Goal: Task Accomplishment & Management: Complete application form

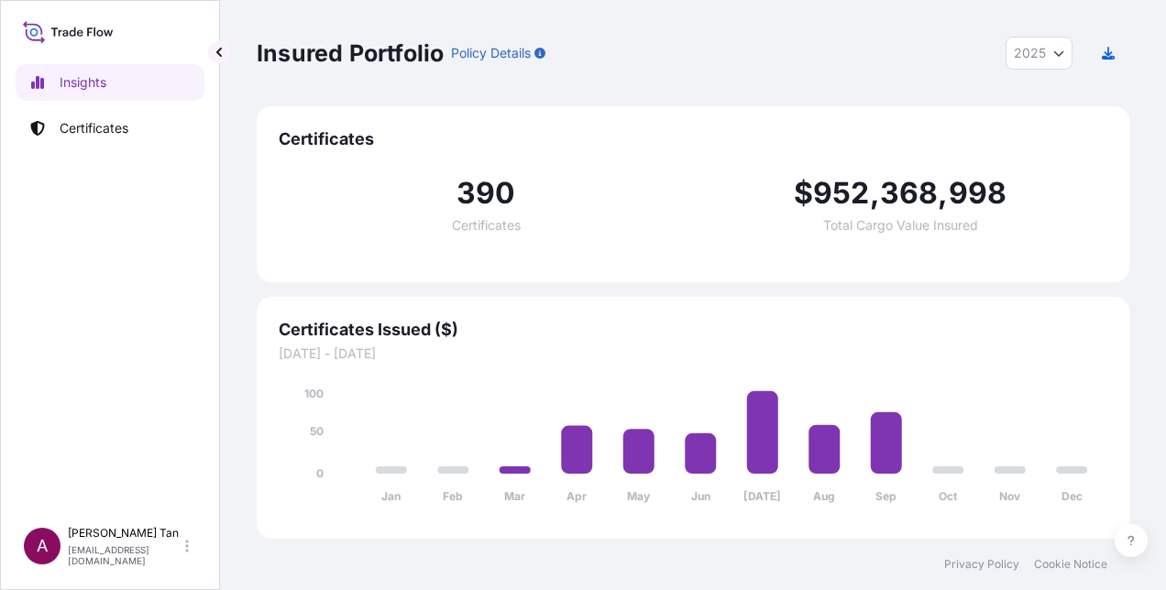
select select "2025"
click at [83, 127] on p "Certificates" at bounding box center [94, 128] width 69 height 18
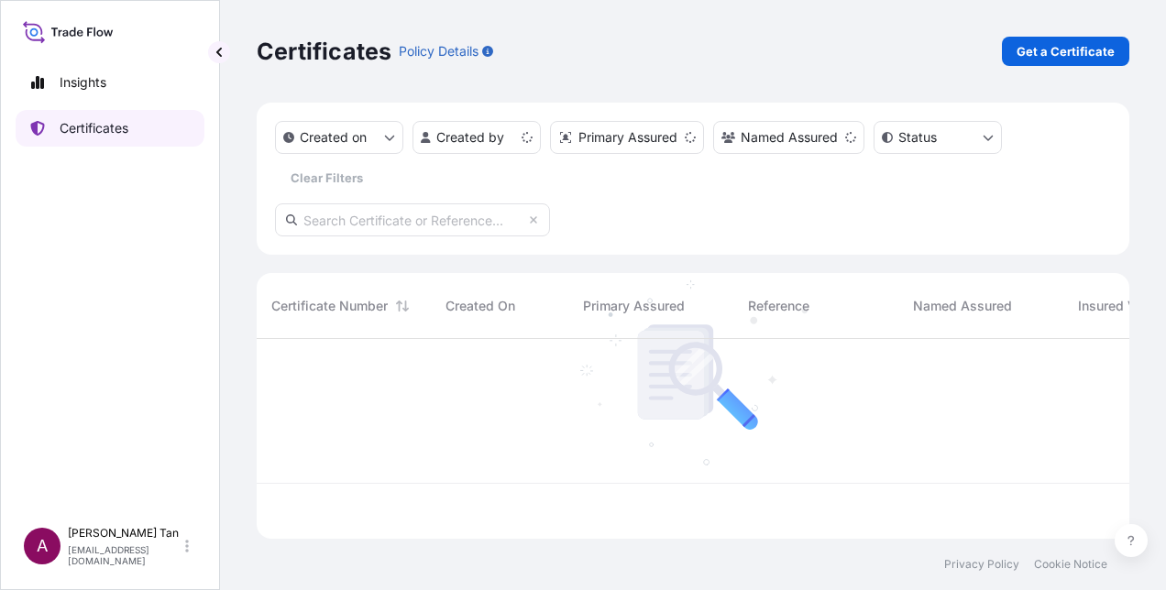
scroll to position [196, 858]
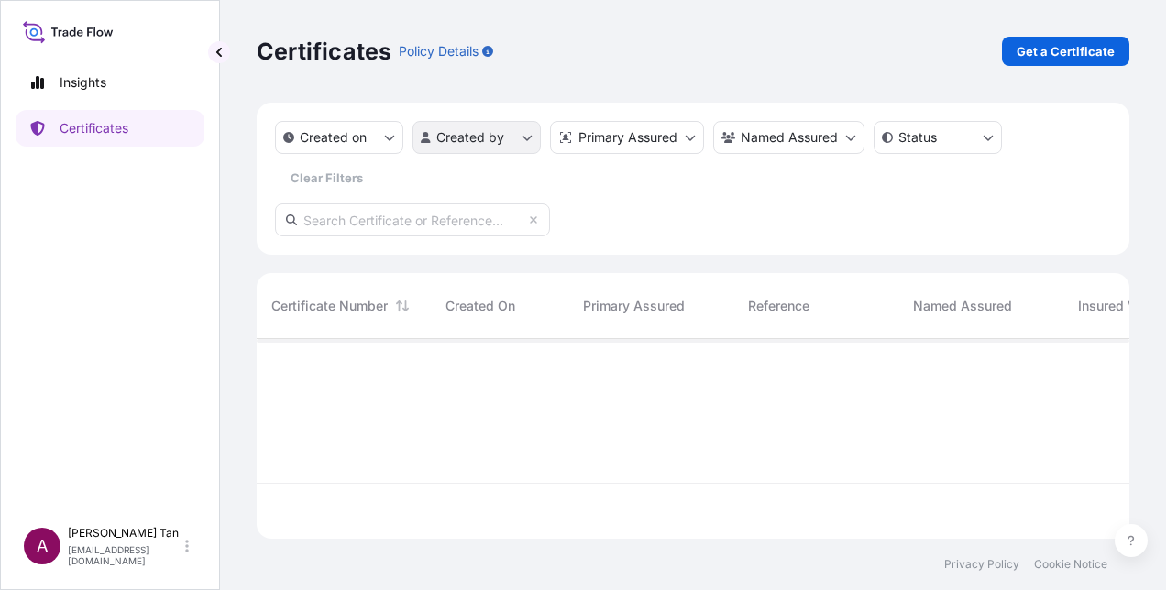
click at [524, 142] on html "Insights Certificates A [PERSON_NAME] [PERSON_NAME][EMAIL_ADDRESS][DOMAIN_NAME]…" at bounding box center [583, 295] width 1166 height 590
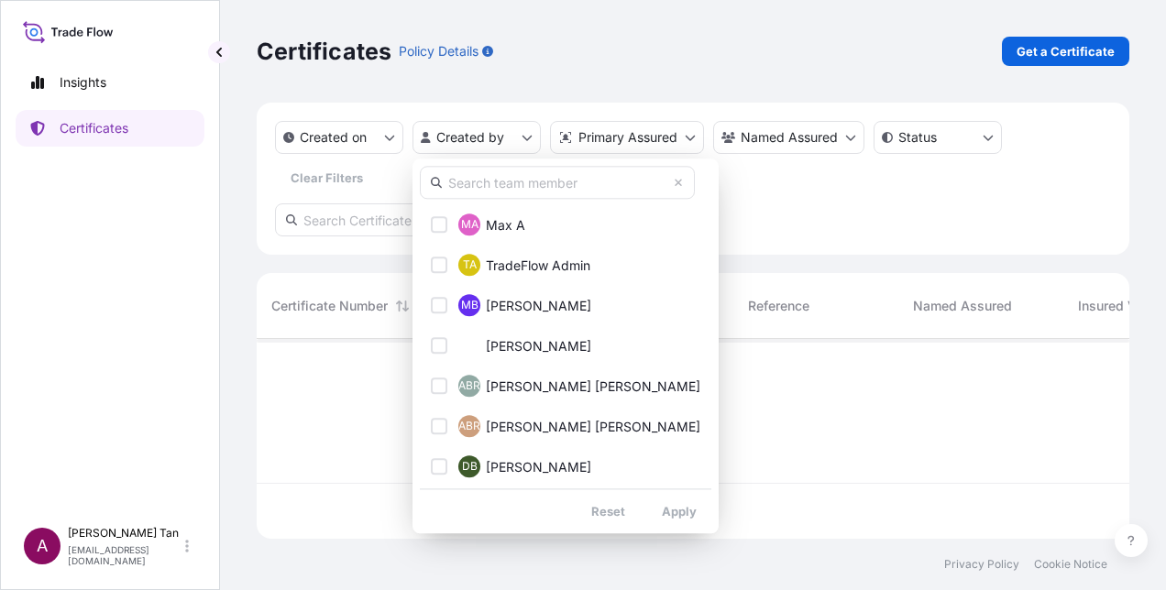
click at [513, 187] on input "text" at bounding box center [557, 182] width 275 height 33
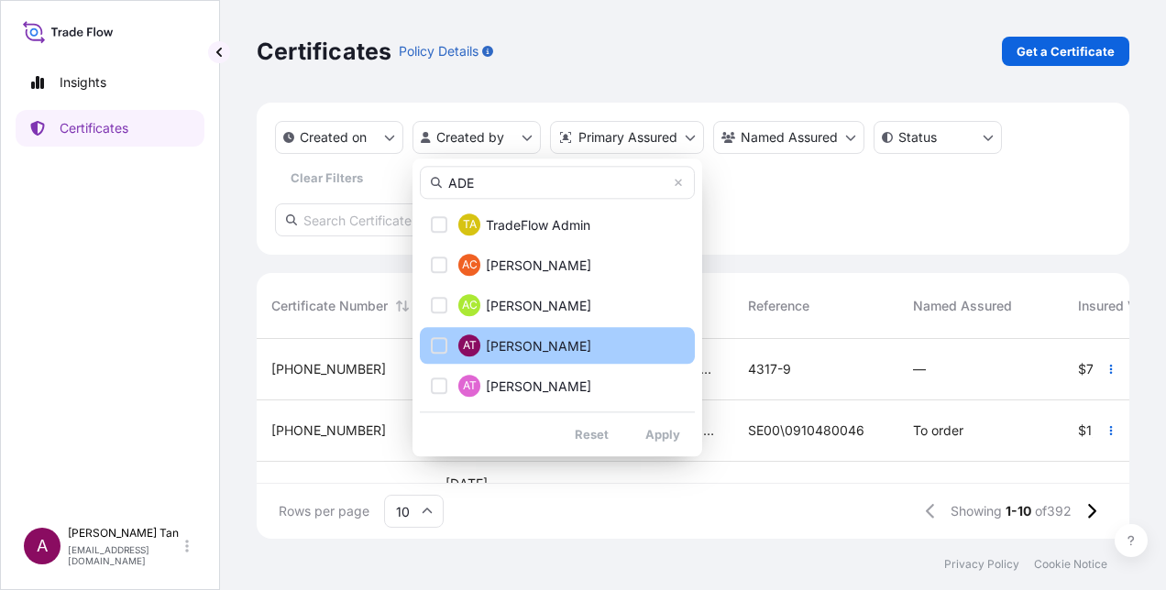
type input "ADE"
click at [434, 348] on div "Select Option" at bounding box center [439, 345] width 16 height 16
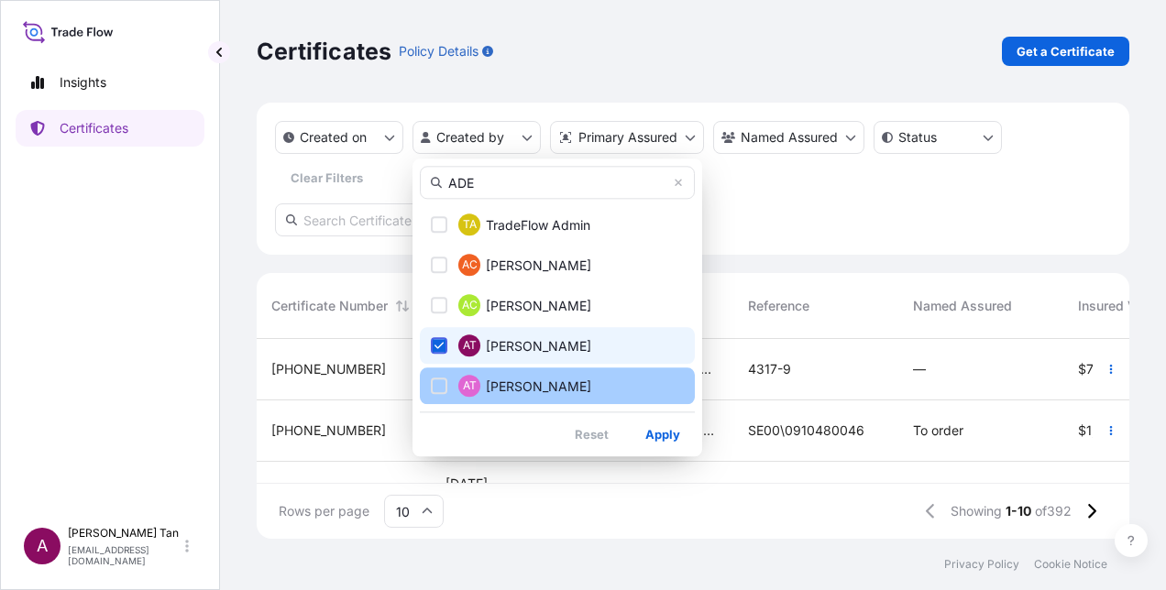
click at [440, 378] on div "Select Option" at bounding box center [439, 386] width 16 height 16
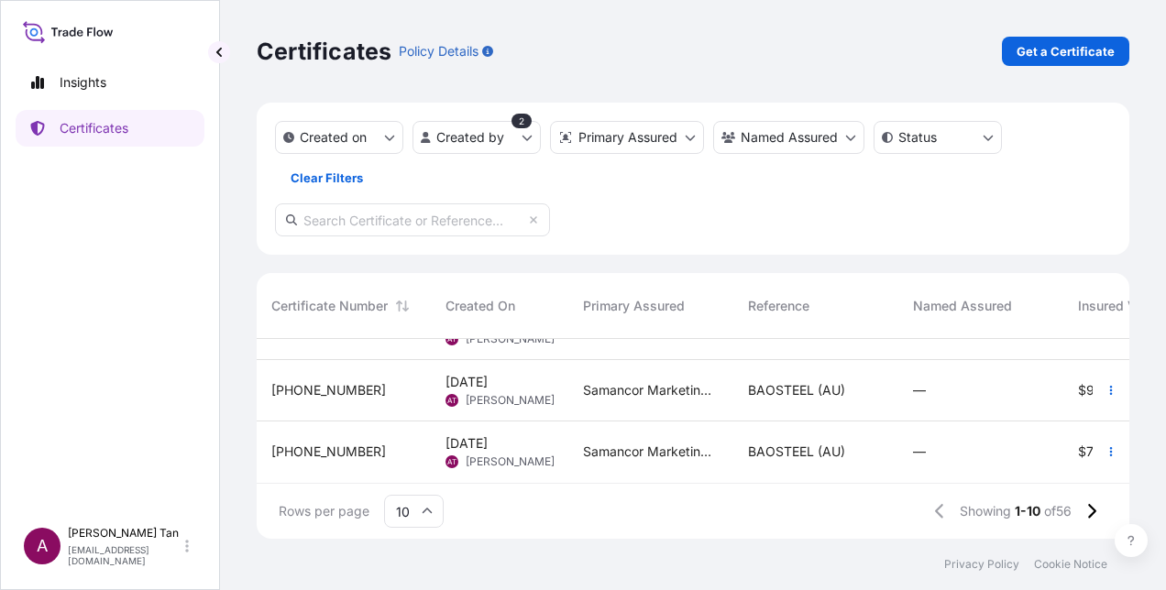
scroll to position [392, 0]
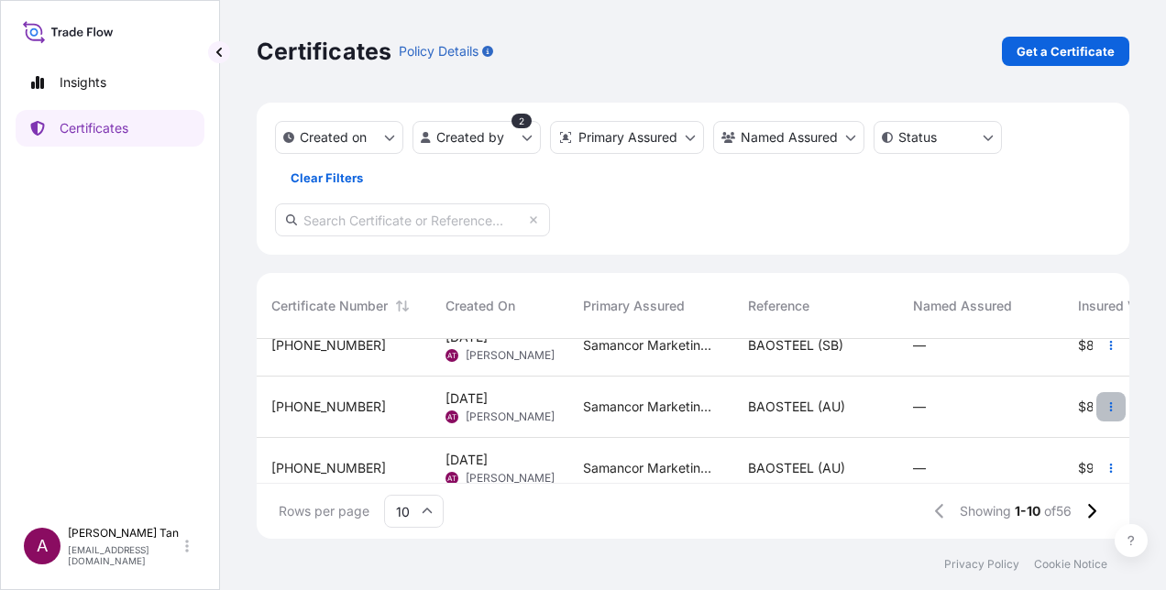
click at [1105, 410] on icon "button" at bounding box center [1110, 406] width 11 height 11
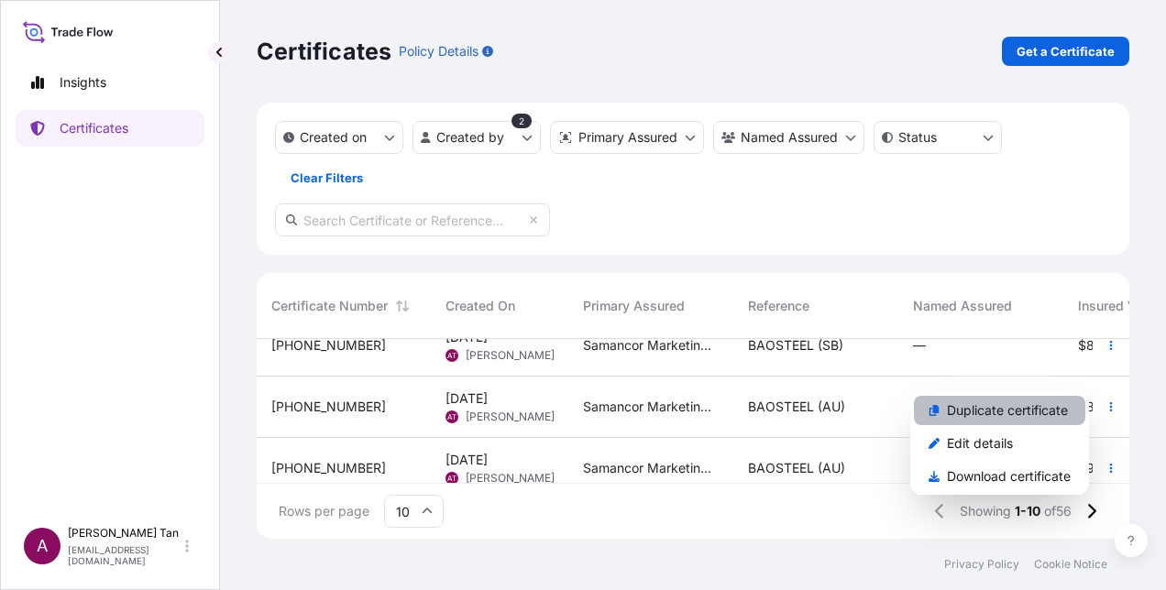
click at [1004, 422] on link "Duplicate certificate" at bounding box center [999, 410] width 171 height 29
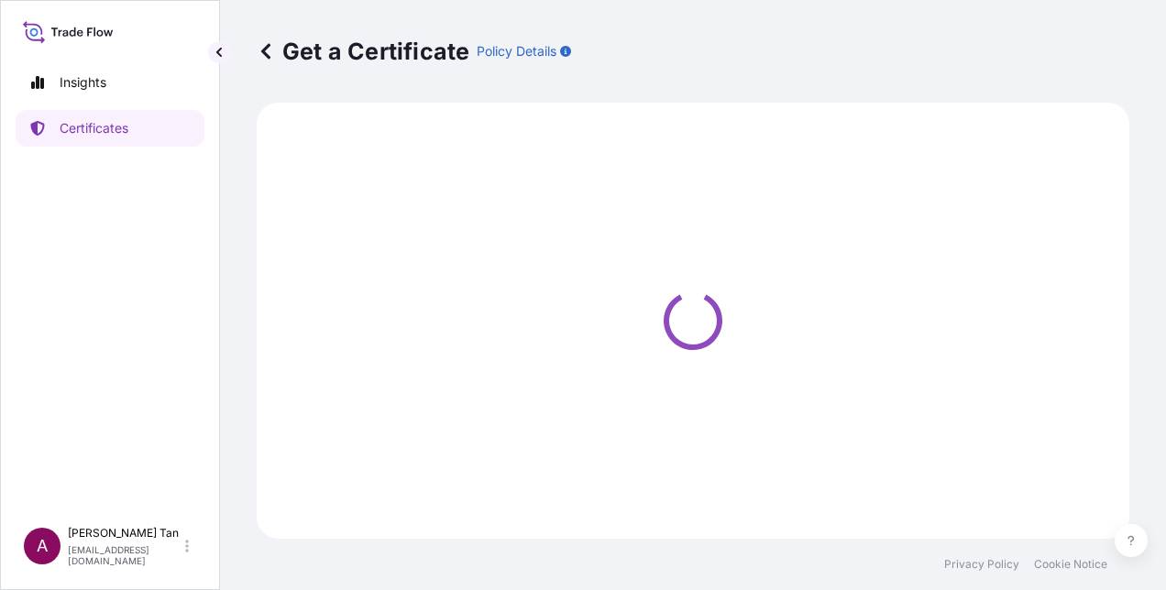
select select "Sea"
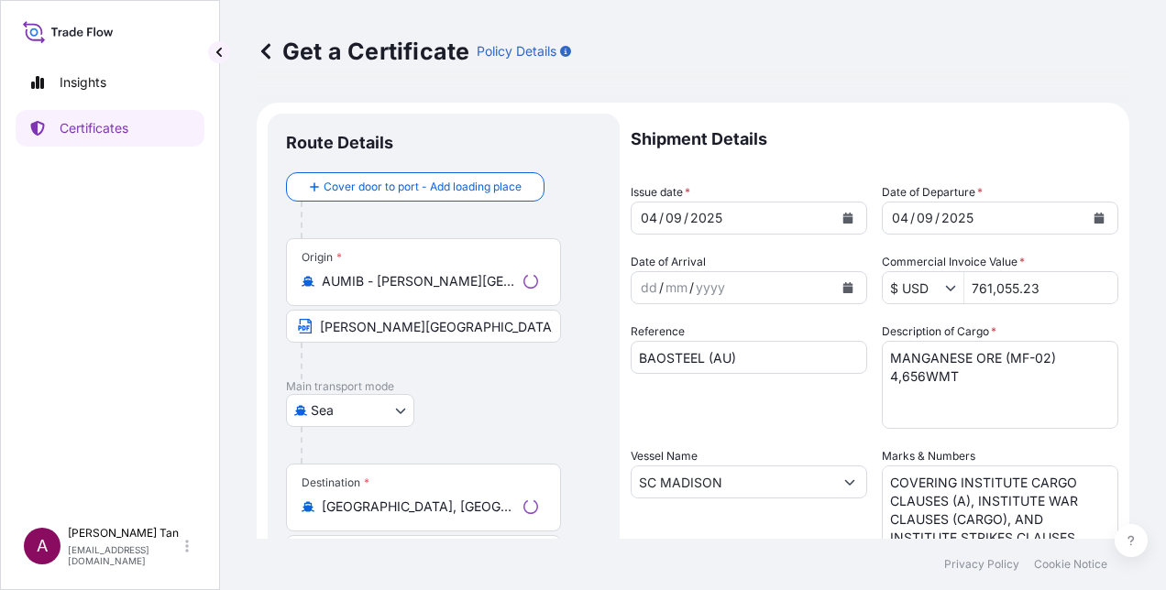
select select "31710"
click at [843, 216] on icon "Calendar" at bounding box center [848, 218] width 10 height 11
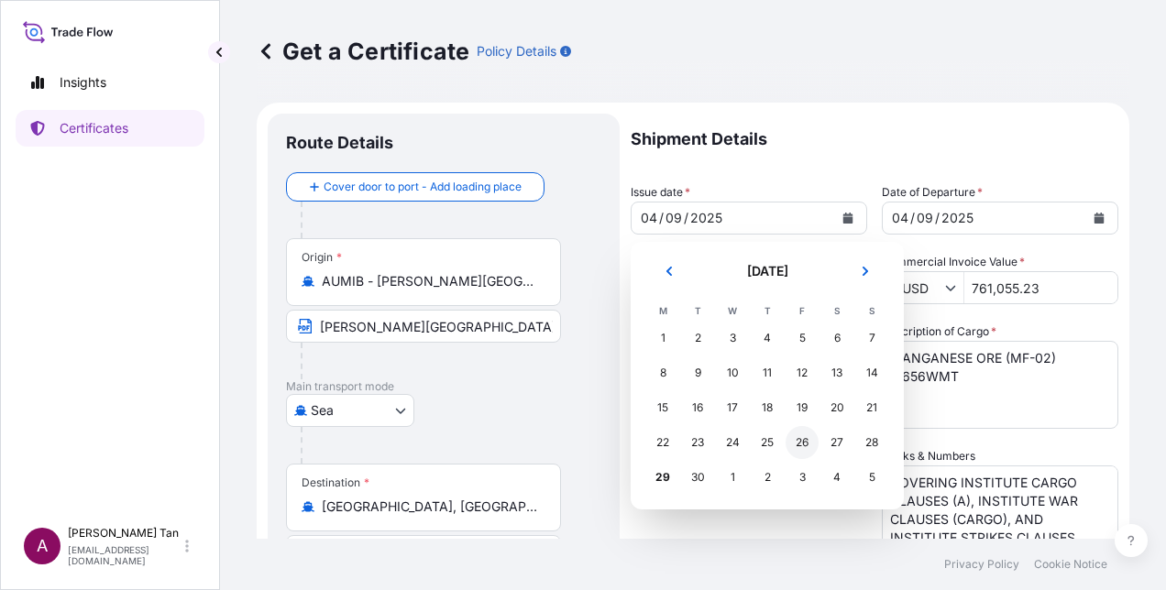
click at [795, 438] on div "26" at bounding box center [801, 442] width 33 height 33
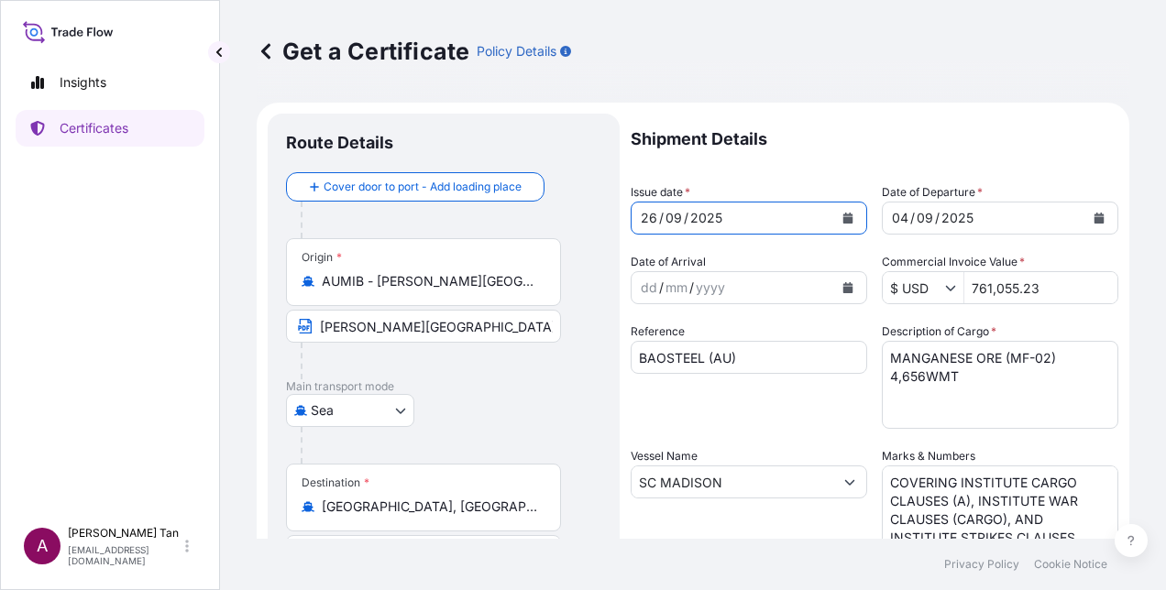
click at [1094, 218] on icon "Calendar" at bounding box center [1099, 218] width 10 height 11
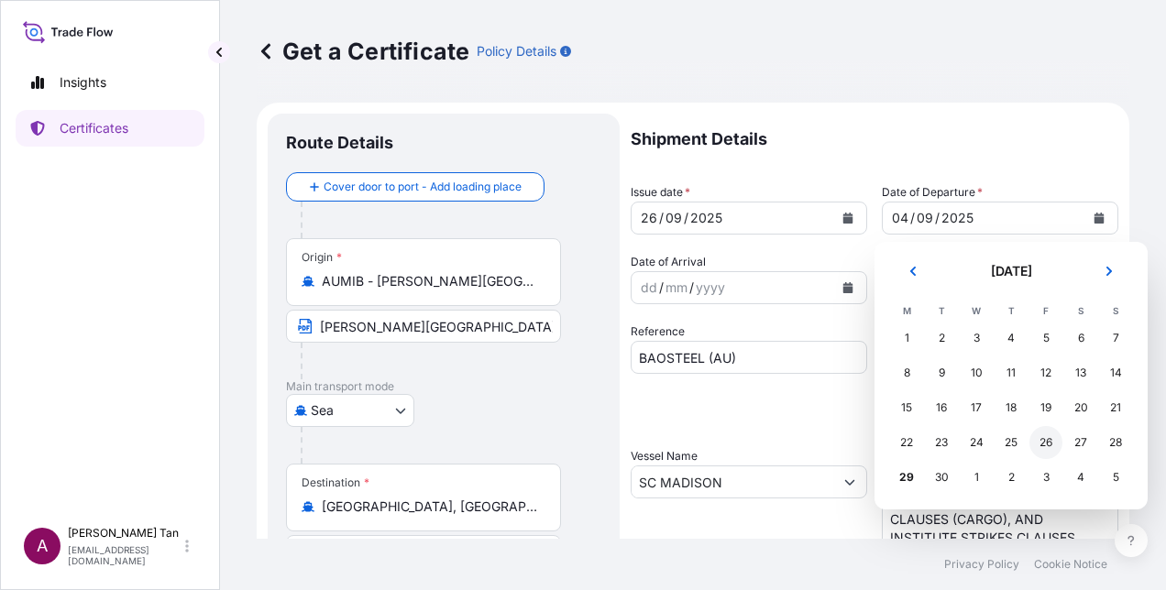
click at [1053, 437] on div "26" at bounding box center [1045, 442] width 33 height 33
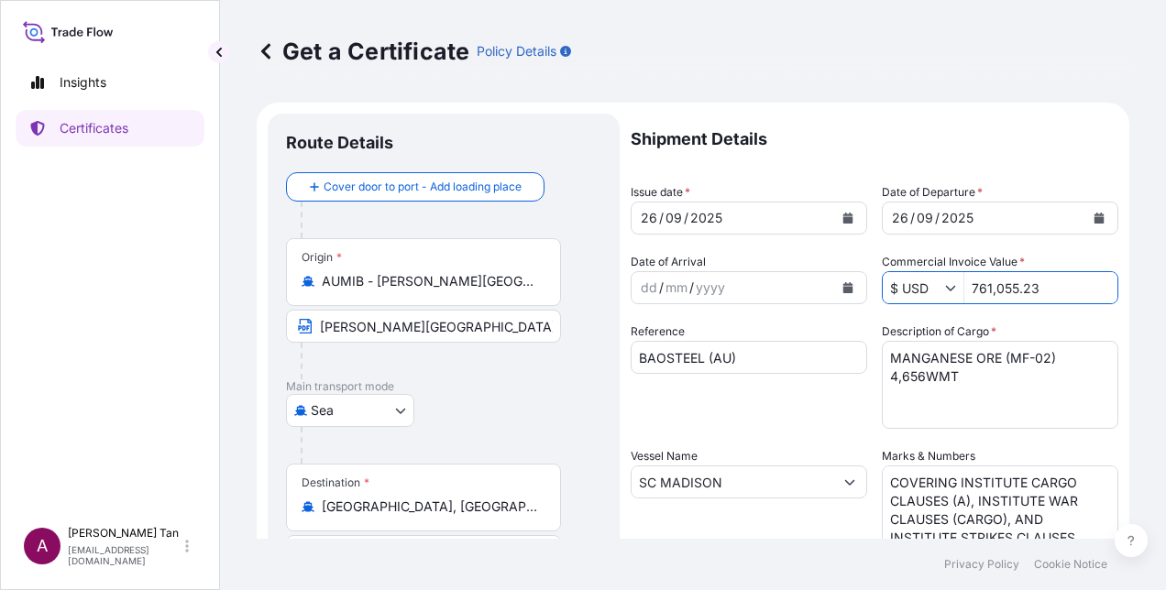
drag, startPoint x: 1054, startPoint y: 279, endPoint x: 880, endPoint y: 286, distance: 174.2
click at [882, 286] on div "$ USD 761,055.23" at bounding box center [1000, 287] width 236 height 33
type input "721,566.47"
click at [1021, 356] on textarea "MANGANESE ORE (MF-02) 4,656WMT" at bounding box center [1000, 385] width 236 height 88
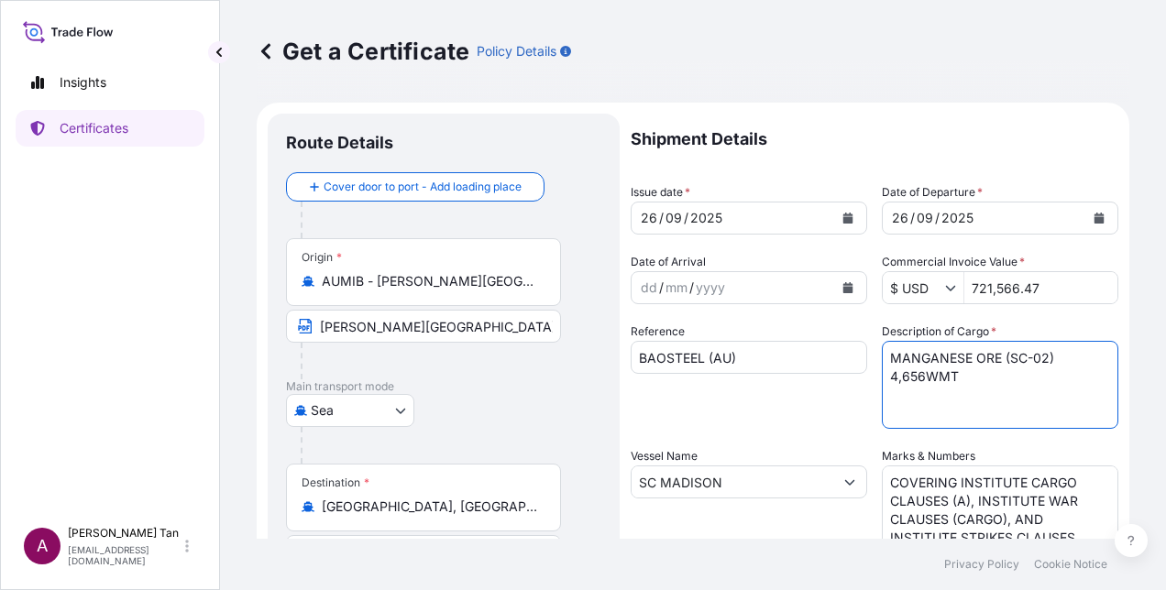
click at [899, 367] on textarea "MANGANESE ORE (MF-02) 4,656WMT" at bounding box center [1000, 385] width 236 height 88
click at [920, 378] on textarea "MANGANESE ORE (MF-02) 4,656WMT" at bounding box center [1000, 385] width 236 height 88
type textarea "MANGANESE ORE (SC-02) 4,589WMT"
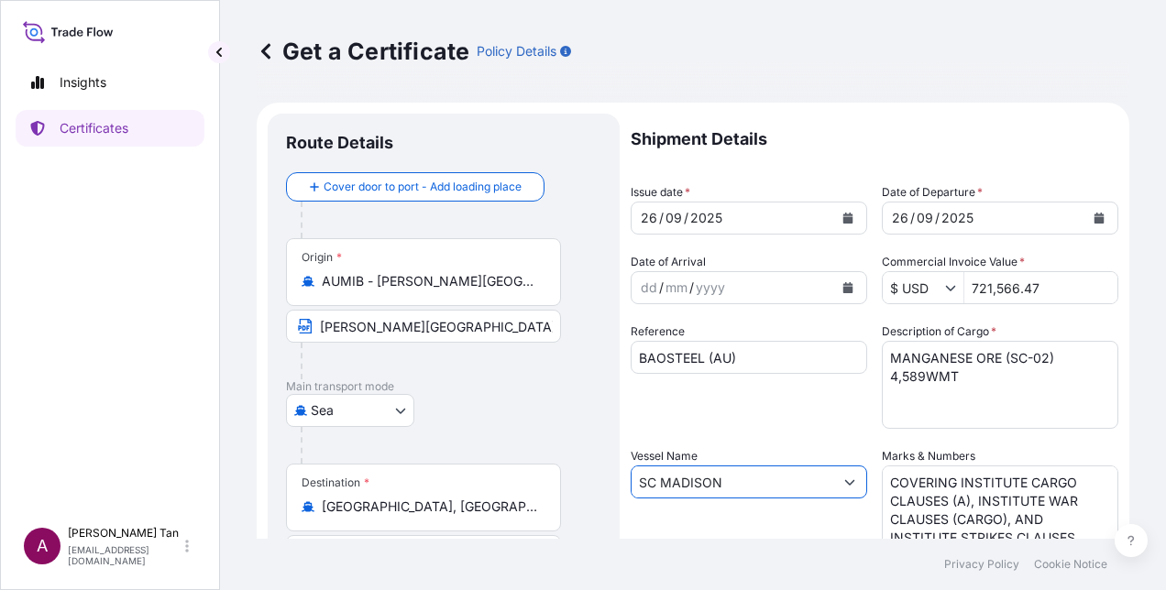
click at [769, 482] on input "SC MADISON" at bounding box center [732, 481] width 202 height 33
drag, startPoint x: 769, startPoint y: 482, endPoint x: 597, endPoint y: 463, distance: 173.3
click at [597, 463] on form "Route Details Cover door to port - Add loading place Place of loading Road / [G…" at bounding box center [693, 506] width 872 height 807
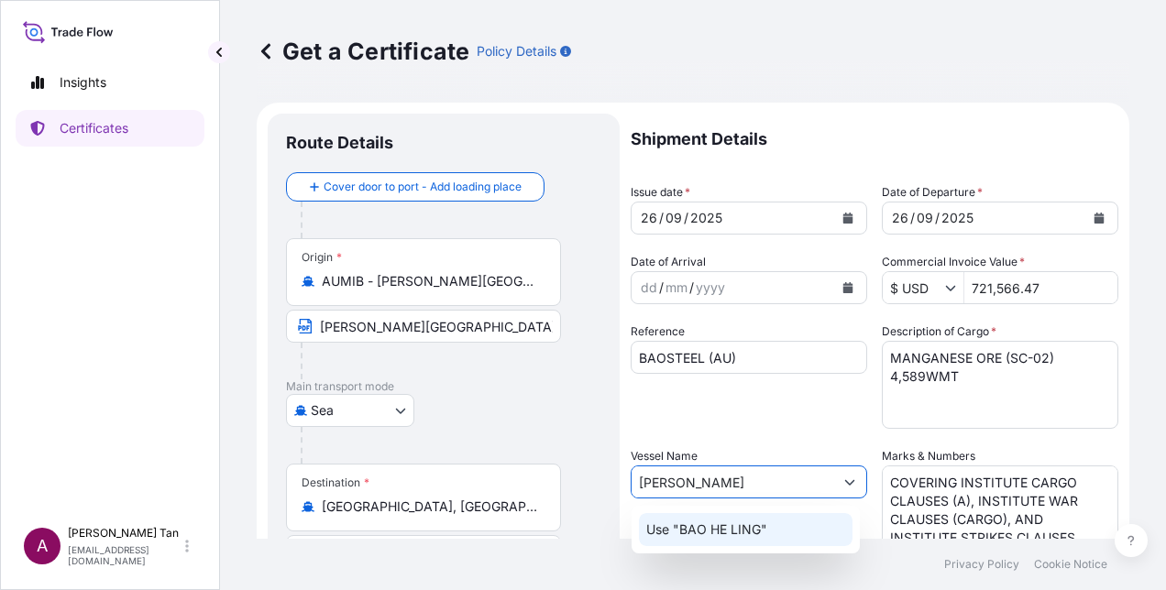
click at [728, 535] on p "Use "BAO HE LING"" at bounding box center [706, 529] width 121 height 18
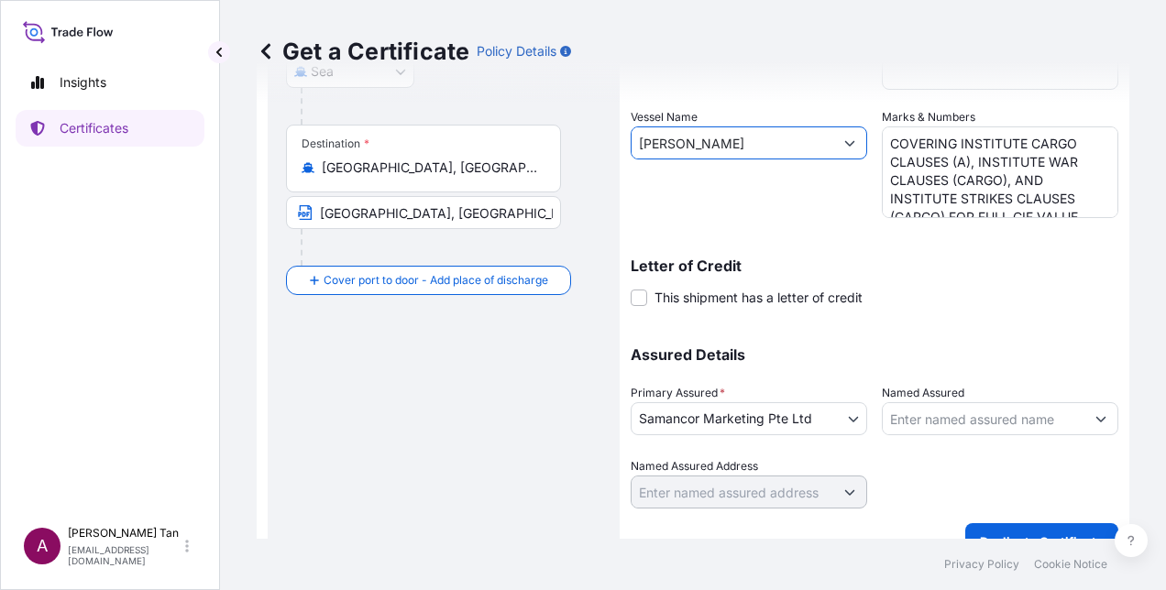
scroll to position [367, 0]
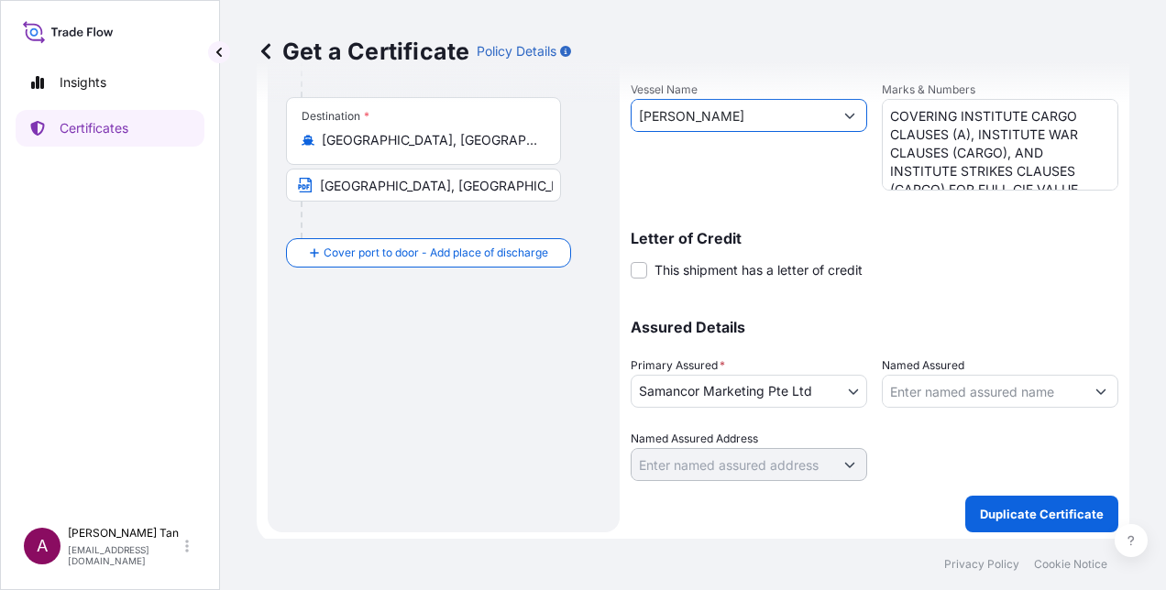
type input "[PERSON_NAME]"
drag, startPoint x: 909, startPoint y: 113, endPoint x: 923, endPoint y: 126, distance: 18.8
click at [909, 113] on textarea "COVERING INSTITUTE CARGO CLAUSES (A), INSTITUTE WAR CLAUSES (CARGO), AND INSTIT…" at bounding box center [1000, 145] width 236 height 92
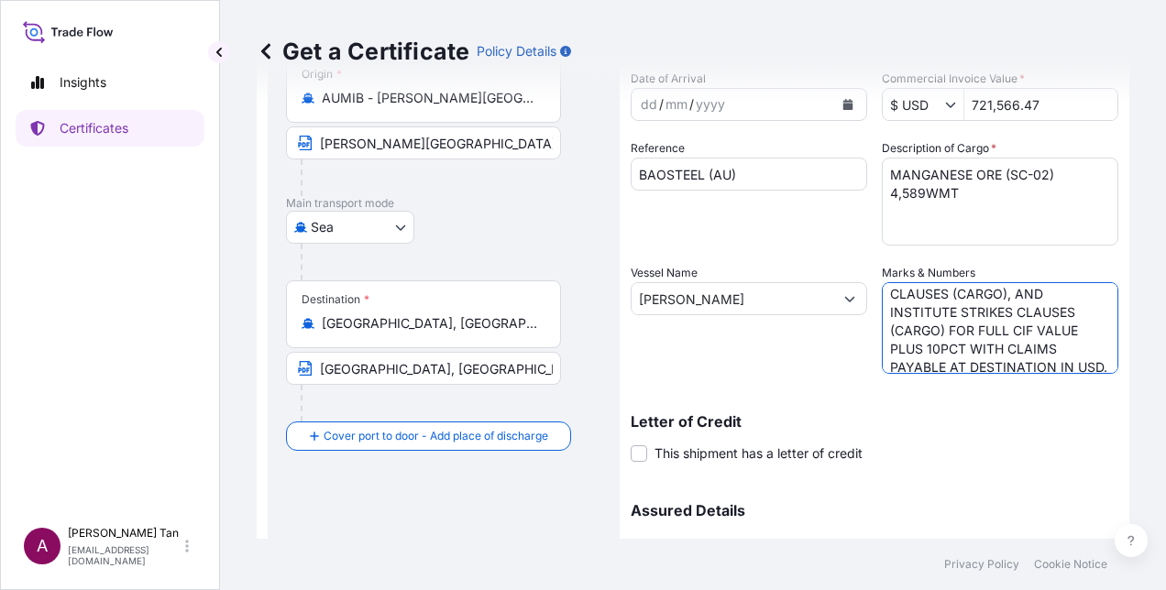
scroll to position [71, 0]
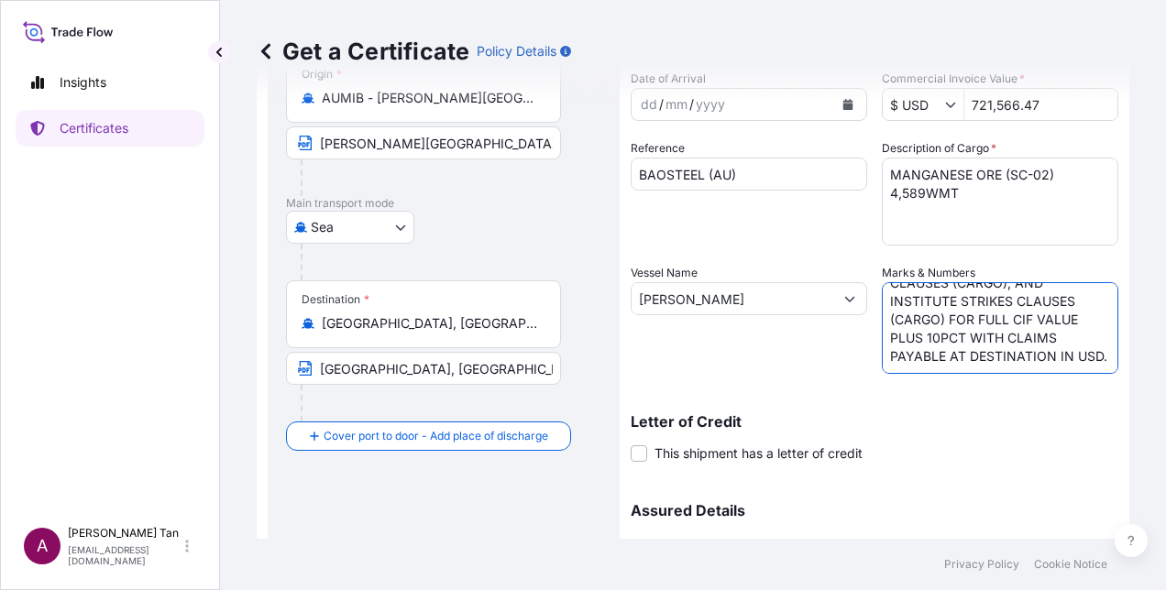
drag, startPoint x: 882, startPoint y: 301, endPoint x: 1043, endPoint y: 339, distance: 165.8
click at [1043, 339] on textarea "COVERING INSTITUTE CARGO CLAUSES (A), INSTITUTE WAR CLAUSES (CARGO), AND INSTIT…" at bounding box center [1000, 328] width 236 height 92
paste textarea "CLAUSES (A), INSTITUTE WAR CLAUSES (CARGO), AND INSTITUTE STRIKES CLAUSES (CARG…"
click at [883, 304] on textarea "COVERING INSTITUTE CARGO CLAUSES (A), INSTITUTE WAR CLAUSES (CARGO), AND INSTIT…" at bounding box center [1000, 328] width 236 height 92
click at [882, 355] on textarea "COVERING INSTITUTE CARGO CLAUSES (A), INSTITUTE WAR CLAUSES (CARGO), AND INSTIT…" at bounding box center [1000, 328] width 236 height 92
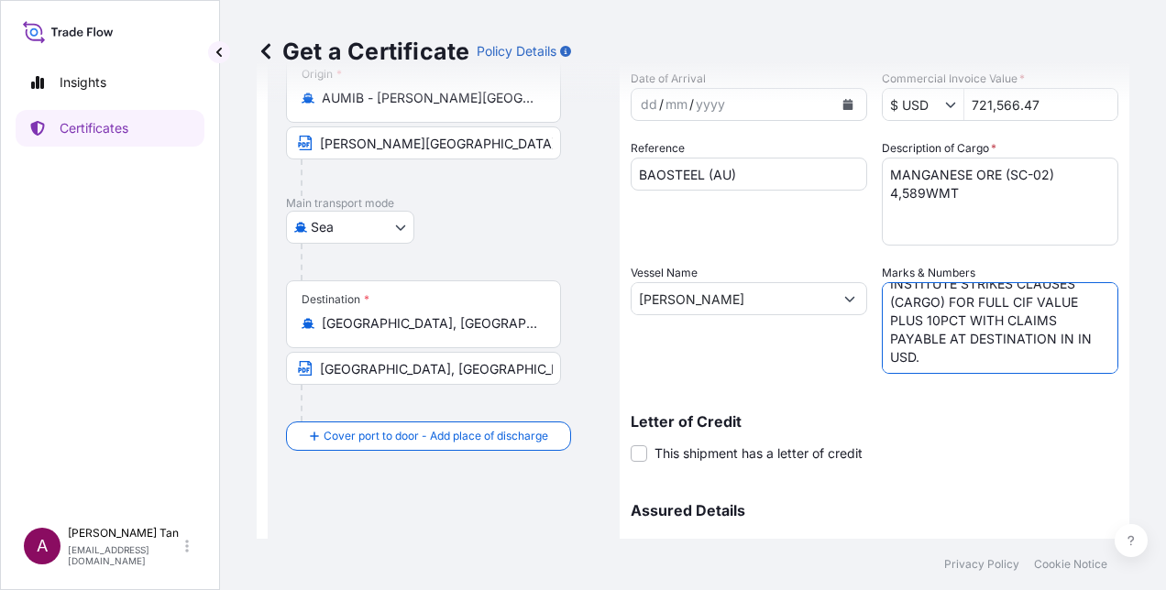
click at [1063, 343] on textarea "COVERING INSTITUTE CARGO CLAUSES (A), INSTITUTE WAR CLAUSES (CARGO), AND INSTIT…" at bounding box center [1000, 328] width 236 height 92
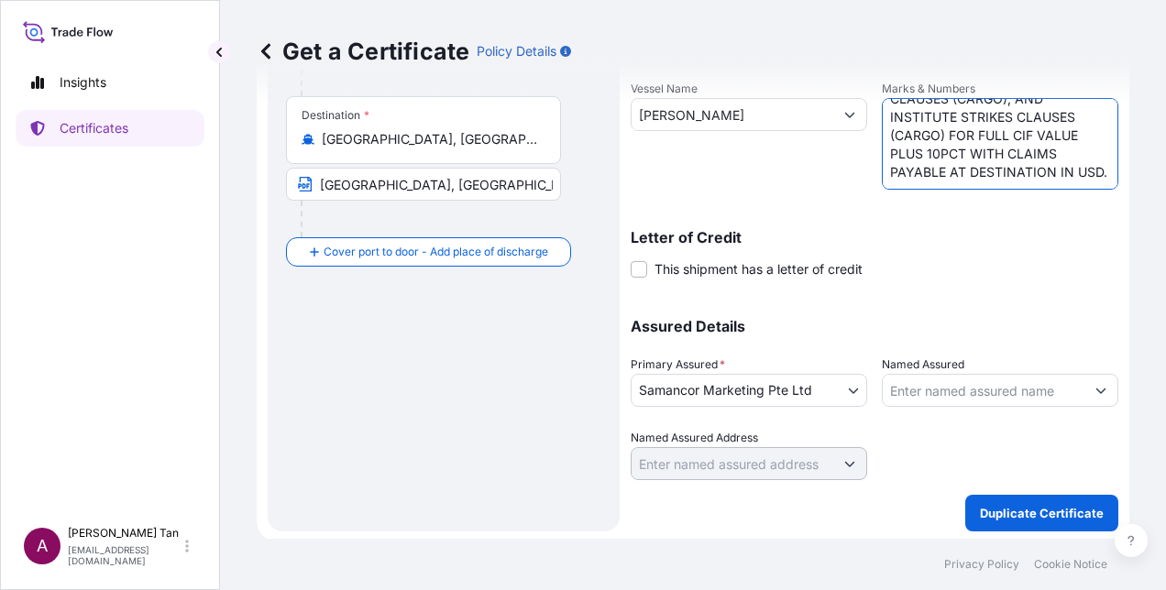
scroll to position [370, 0]
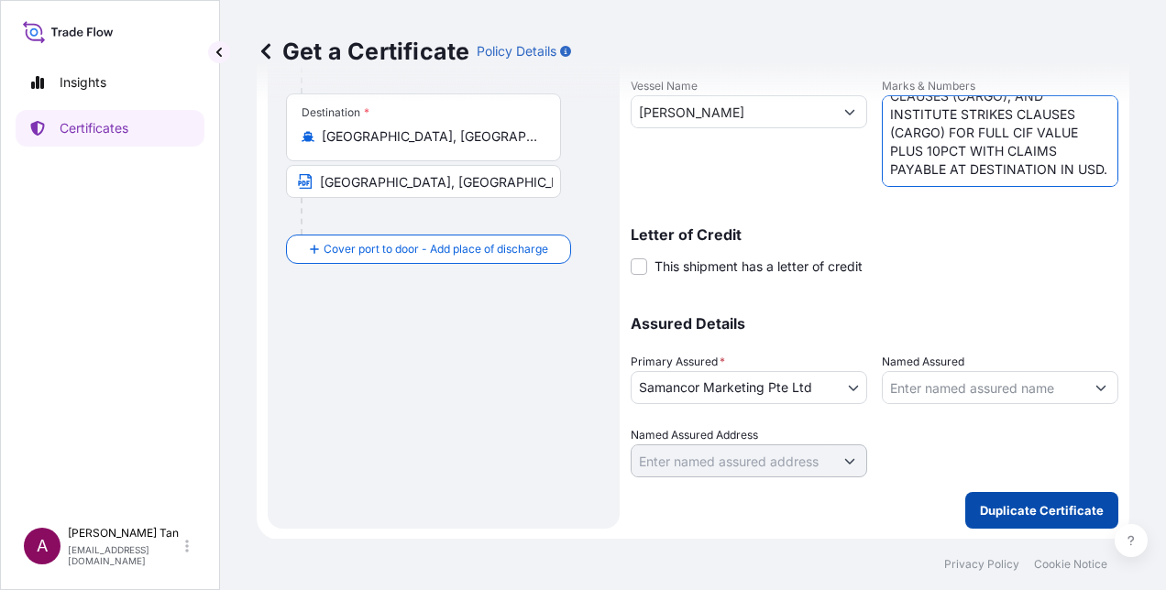
type textarea "COVERING INSTITUTE CARGO CLAUSES (A), INSTITUTE WAR CLAUSES (CARGO), AND INSTIT…"
click at [1045, 513] on p "Duplicate Certificate" at bounding box center [1042, 510] width 124 height 18
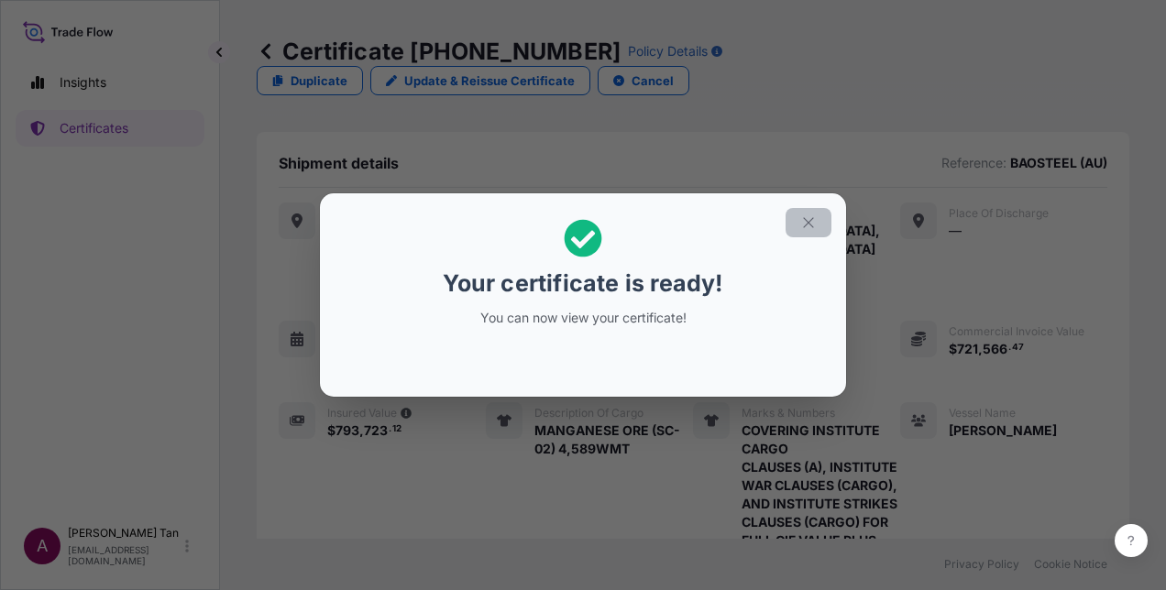
click at [822, 220] on button "button" at bounding box center [808, 222] width 46 height 29
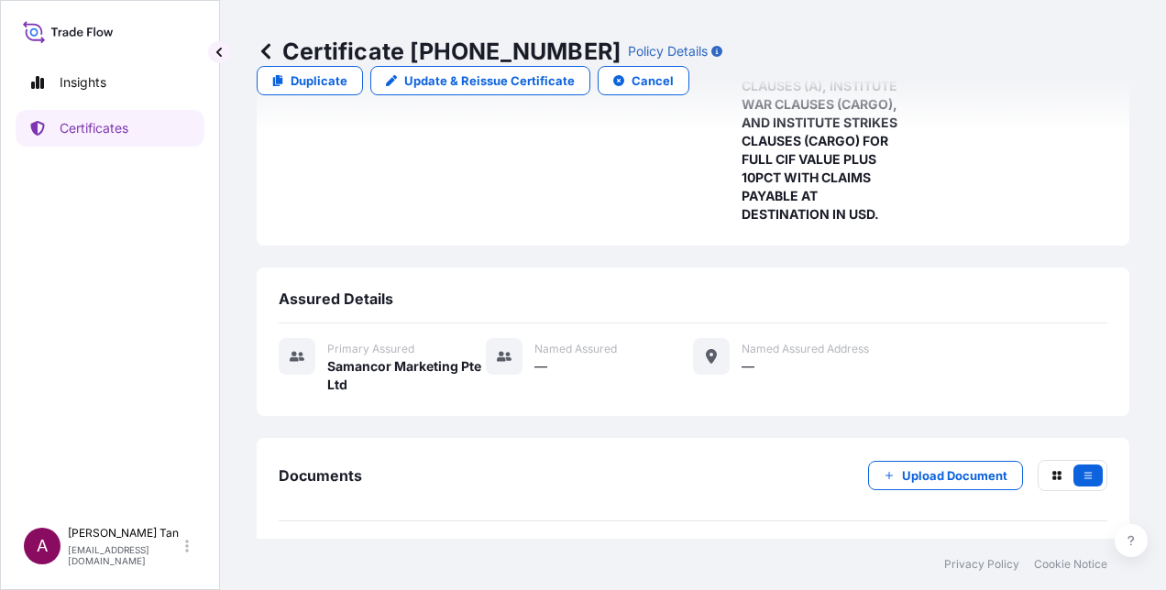
scroll to position [401, 0]
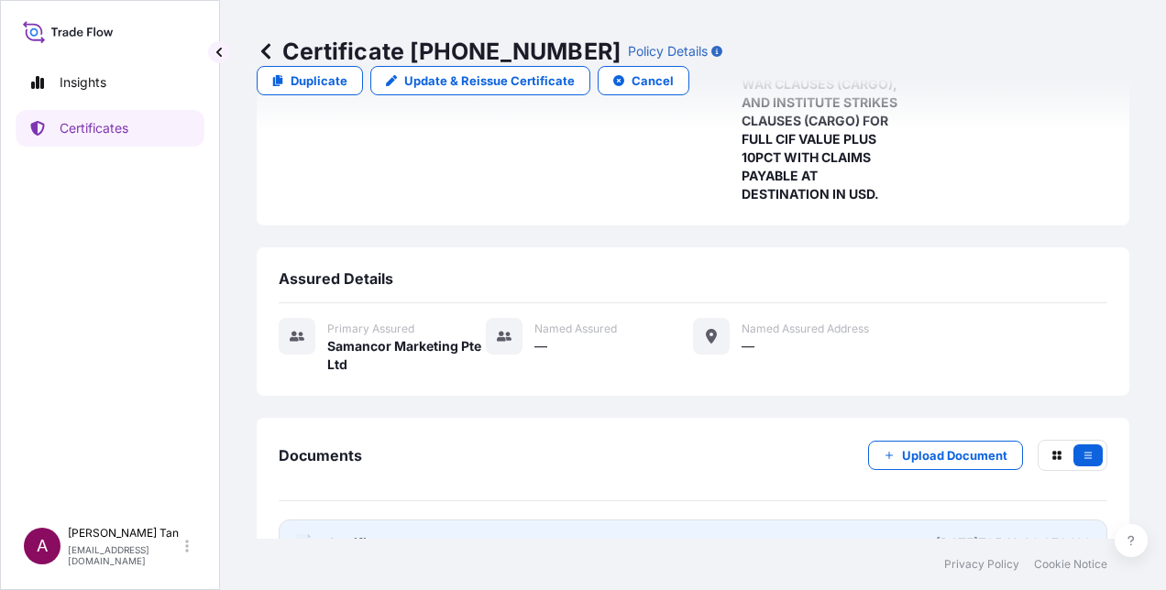
click at [605, 520] on link "PDF Certificate [DATE]T05:13:39.379403" at bounding box center [693, 544] width 828 height 48
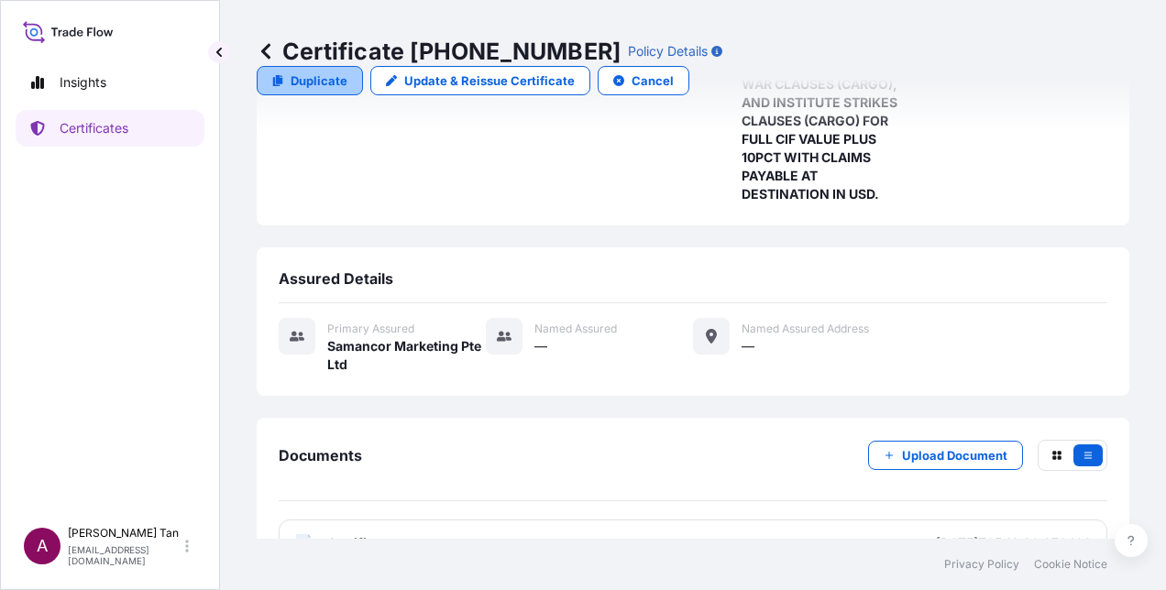
click at [347, 71] on p "Duplicate" at bounding box center [318, 80] width 57 height 18
select select "Sea"
select select "31710"
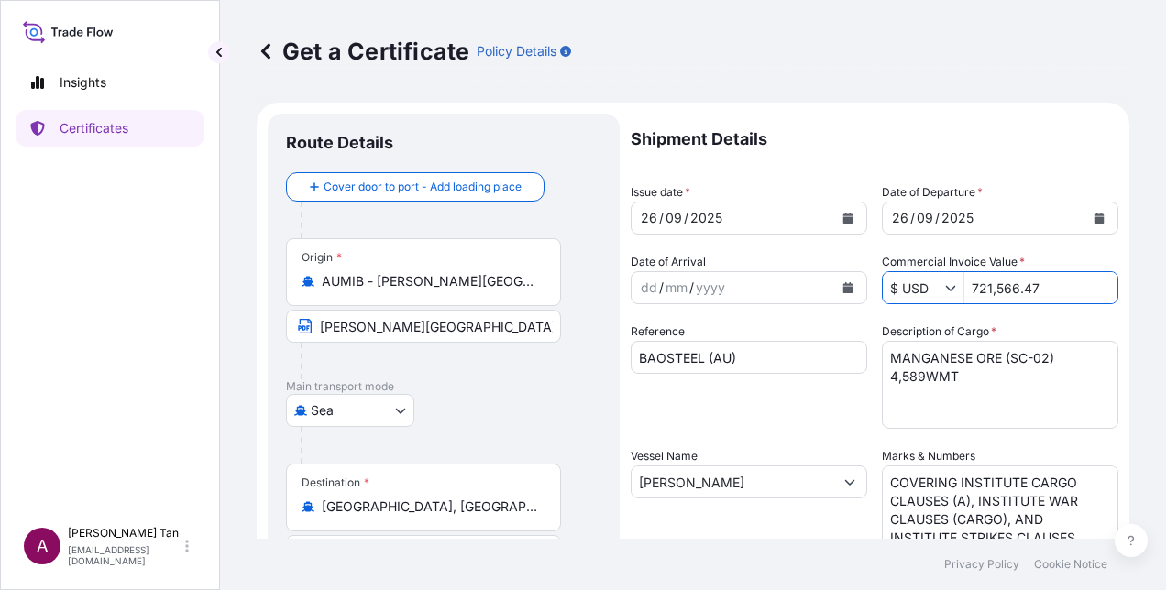
drag, startPoint x: 1026, startPoint y: 284, endPoint x: 939, endPoint y: 284, distance: 87.1
click at [939, 284] on div "$ USD 721,566.47" at bounding box center [1000, 287] width 236 height 33
type input "796,768.47"
click at [1018, 357] on textarea "MANGANESE ORE (SC-02) 4,589WMT" at bounding box center [1000, 385] width 236 height 88
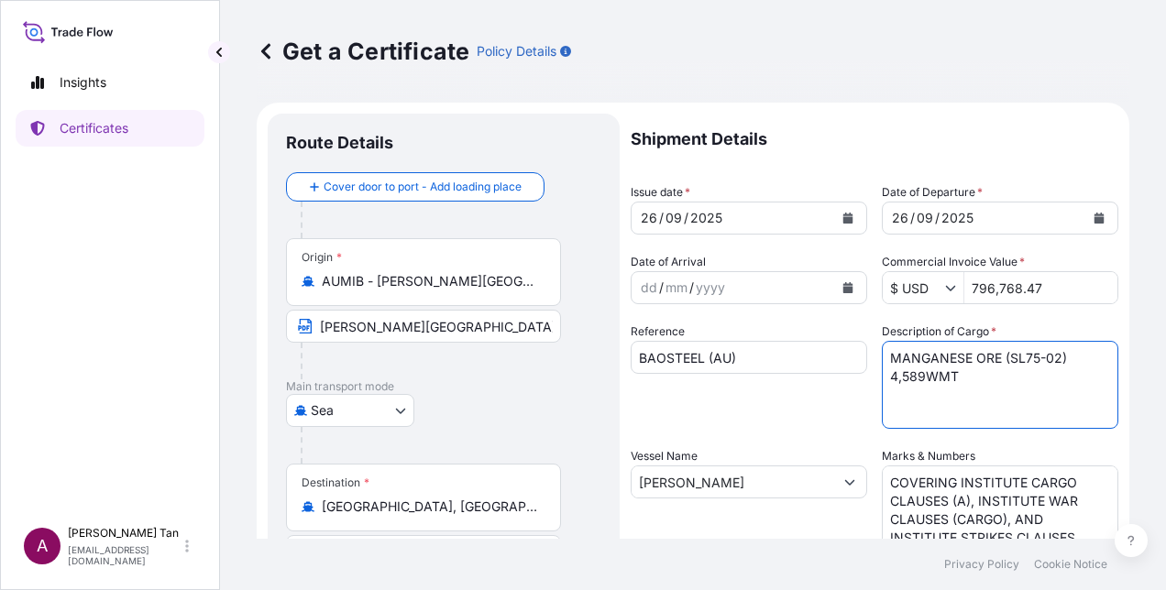
click at [918, 374] on textarea "MANGANESE ORE (SC-02) 4,589WMT" at bounding box center [1000, 385] width 236 height 88
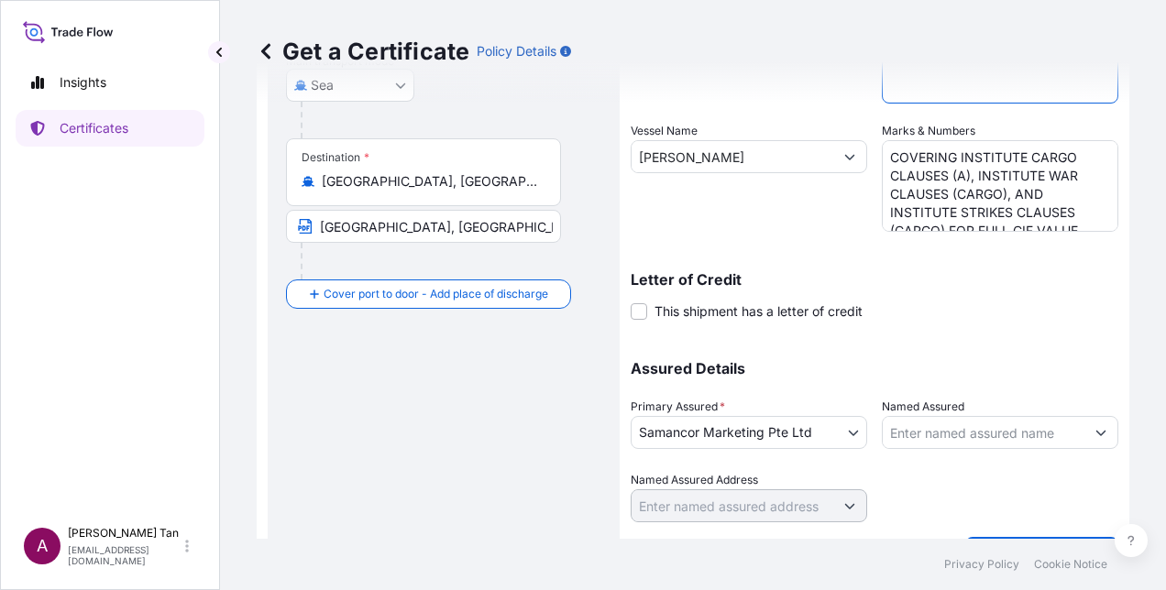
scroll to position [370, 0]
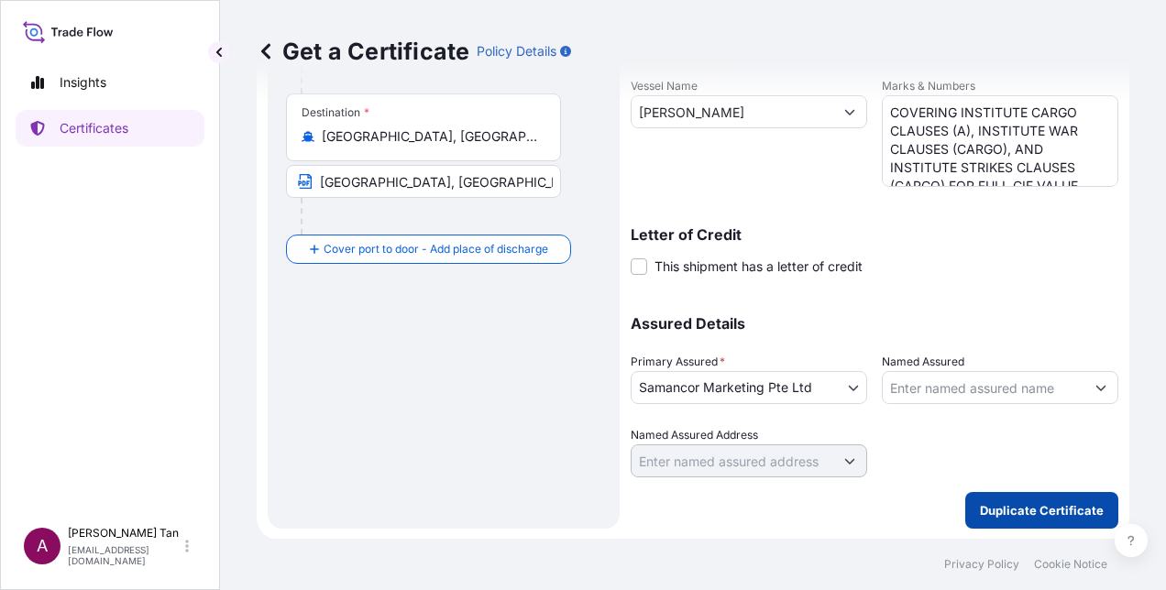
type textarea "MANGANESE ORE (SL75-02) 4,568WMT"
click at [1016, 502] on p "Duplicate Certificate" at bounding box center [1042, 510] width 124 height 18
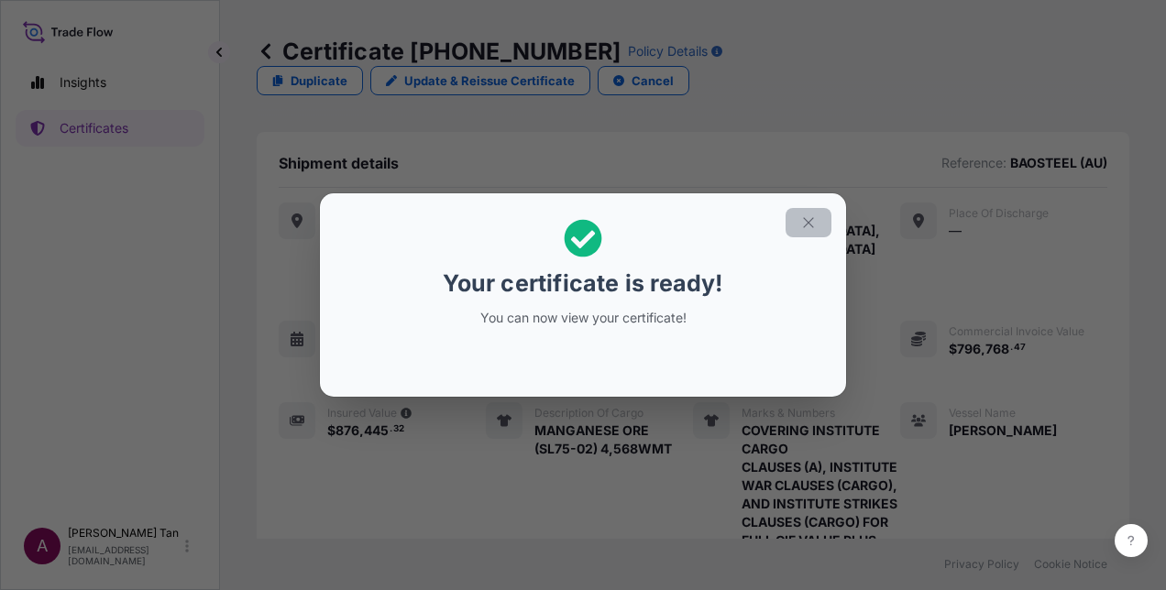
click at [809, 216] on icon "button" at bounding box center [808, 222] width 16 height 16
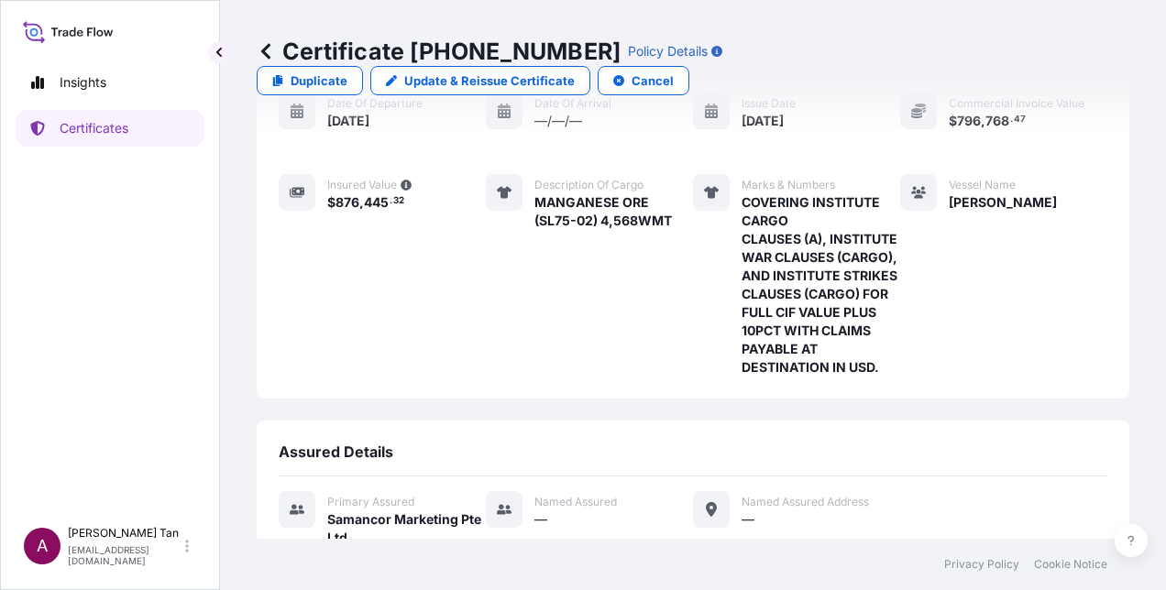
scroll to position [401, 0]
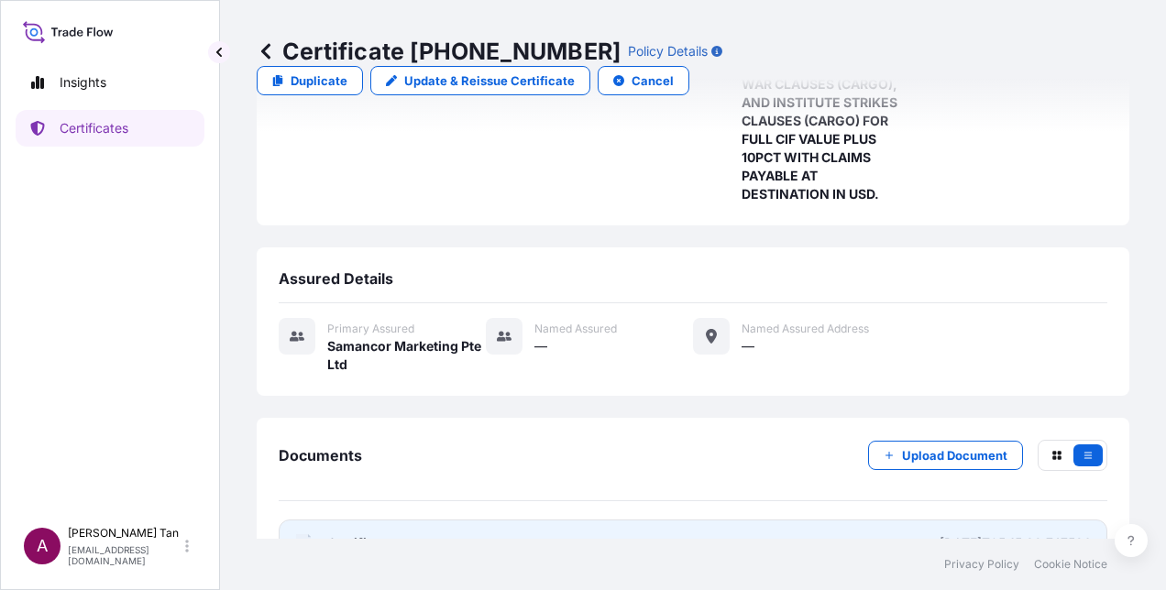
click at [425, 520] on link "PDF Certificate [DATE]T05:15:38.747526" at bounding box center [693, 544] width 828 height 48
